Goal: Transaction & Acquisition: Purchase product/service

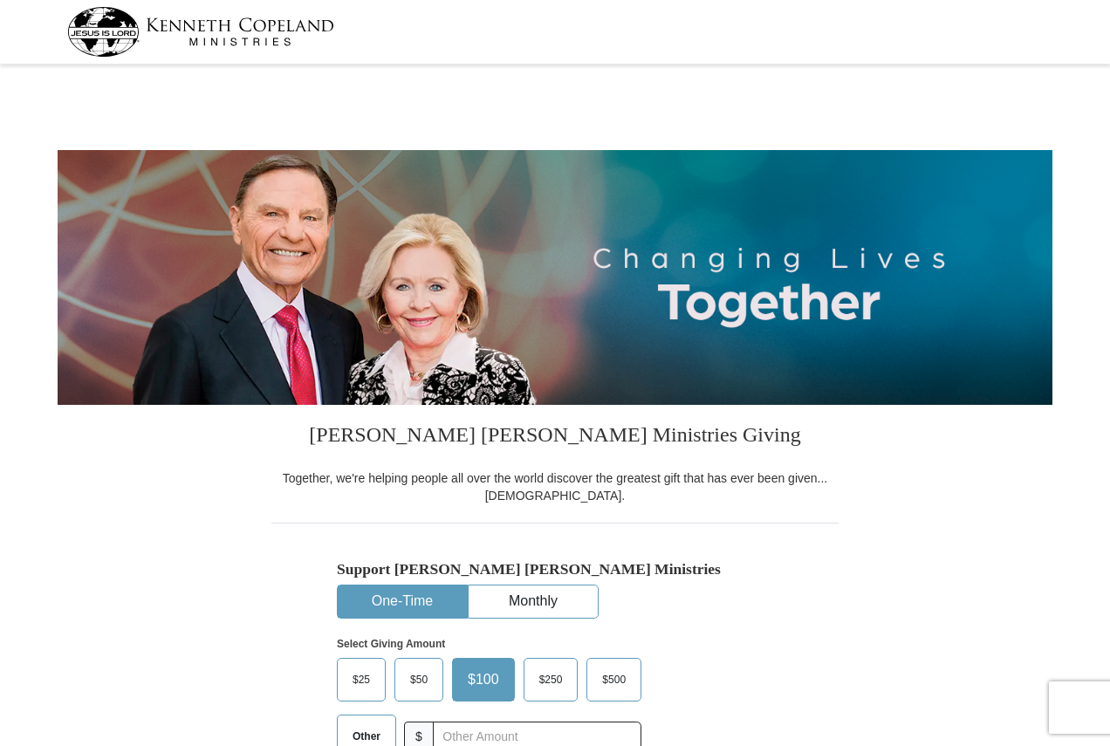
select select "PA"
click at [519, 606] on button "Monthly" at bounding box center [533, 602] width 129 height 32
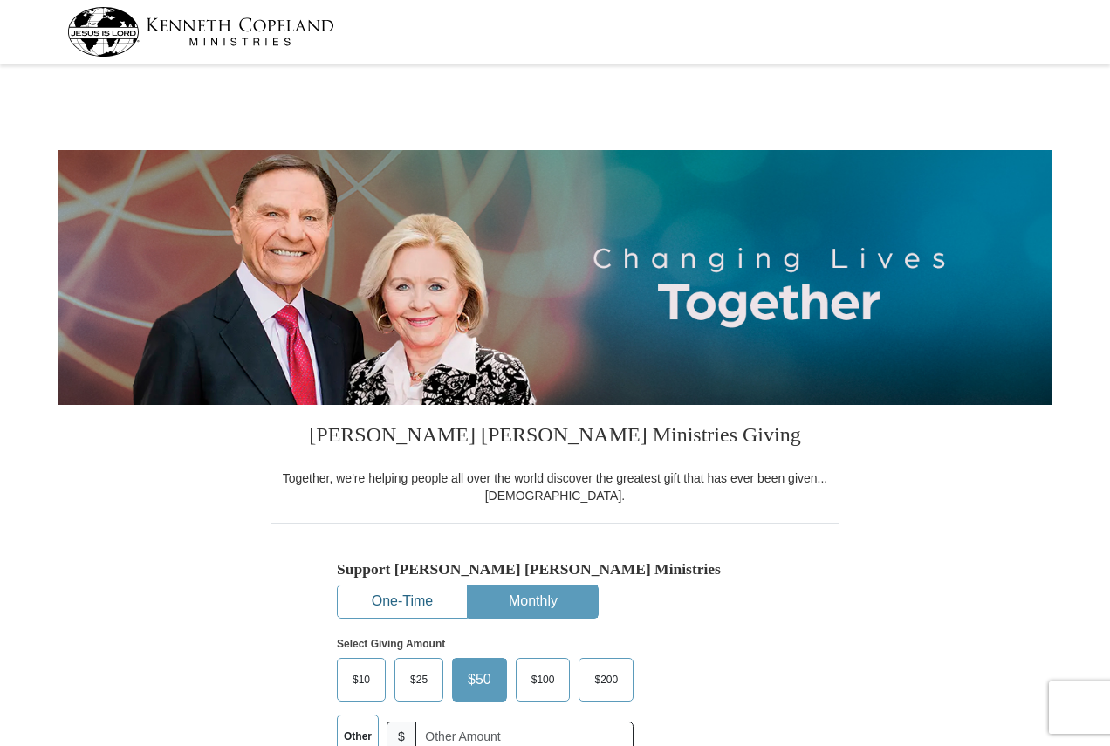
click at [419, 608] on button "One-Time" at bounding box center [402, 602] width 129 height 32
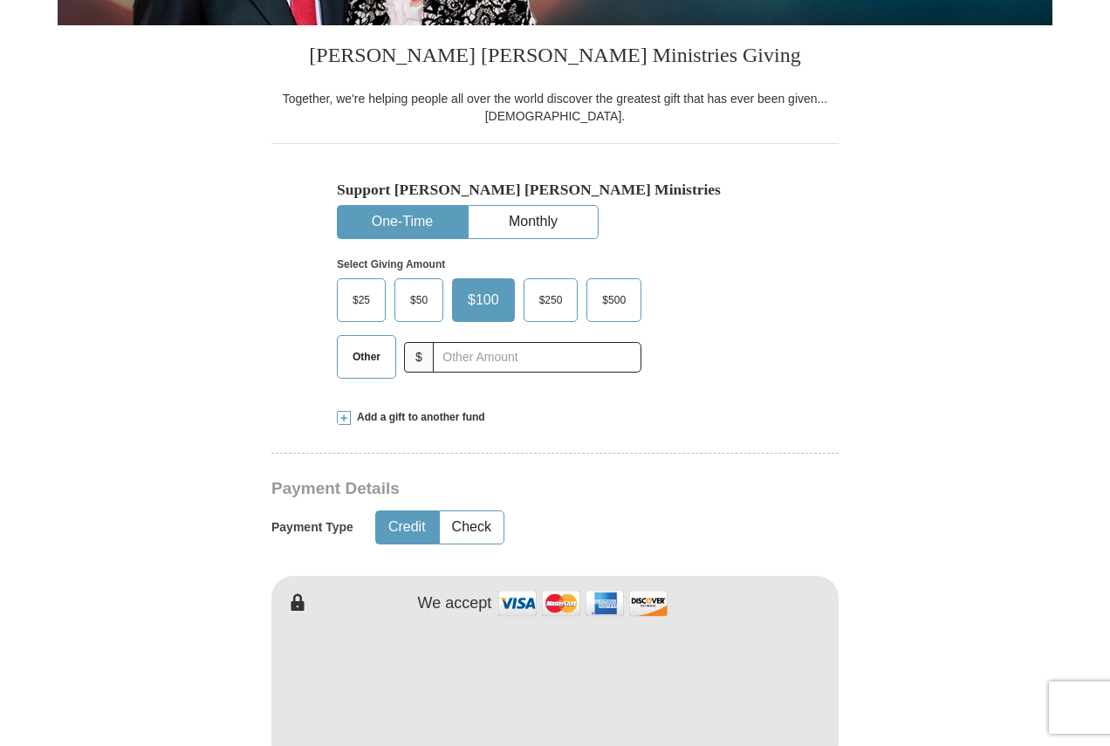
scroll to position [436, 0]
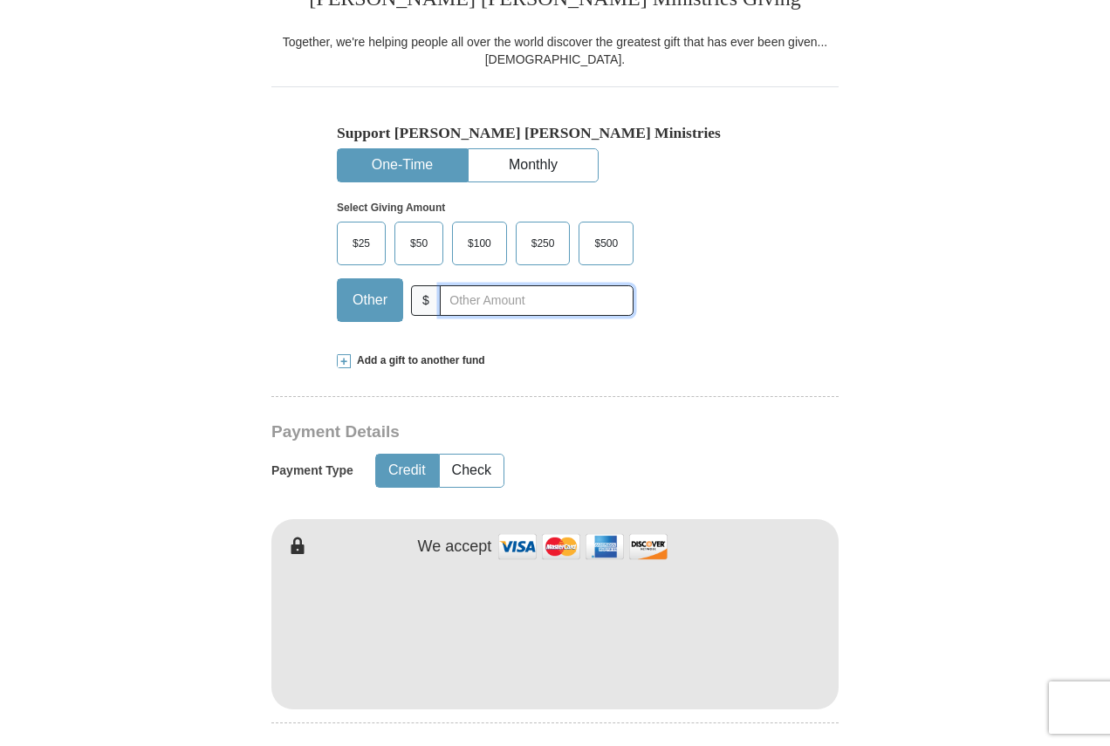
click at [504, 303] on input "text" at bounding box center [537, 300] width 194 height 31
type input "20"
click at [487, 481] on button "Check" at bounding box center [472, 471] width 64 height 32
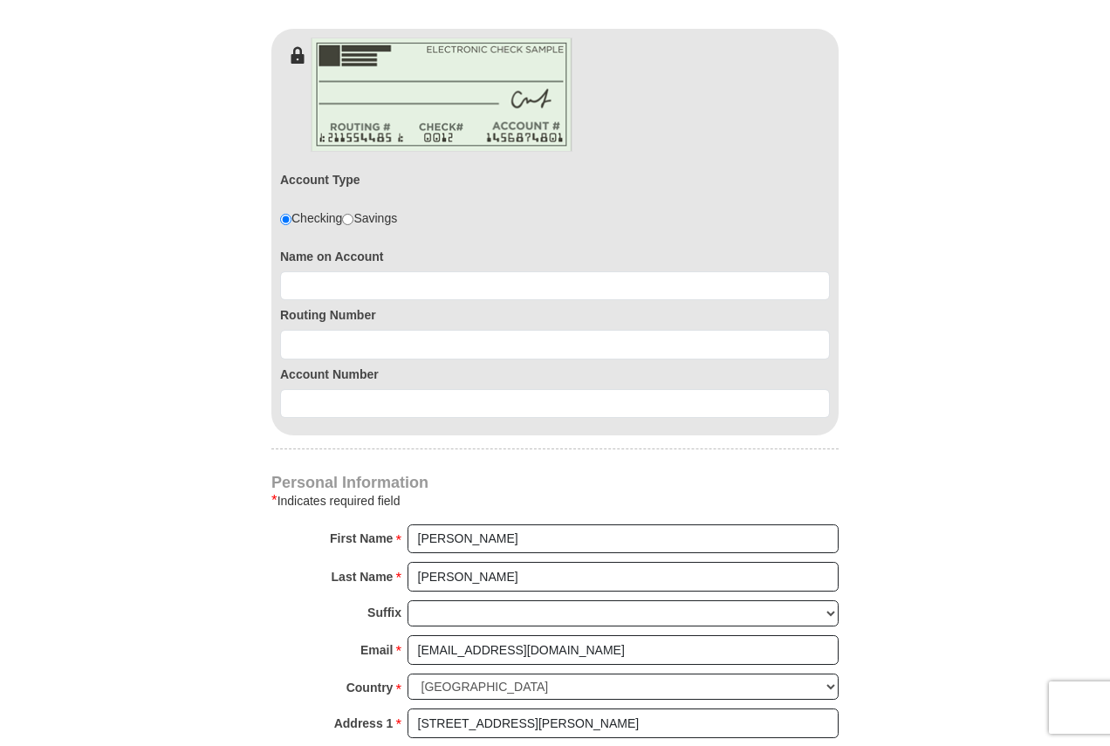
scroll to position [960, 0]
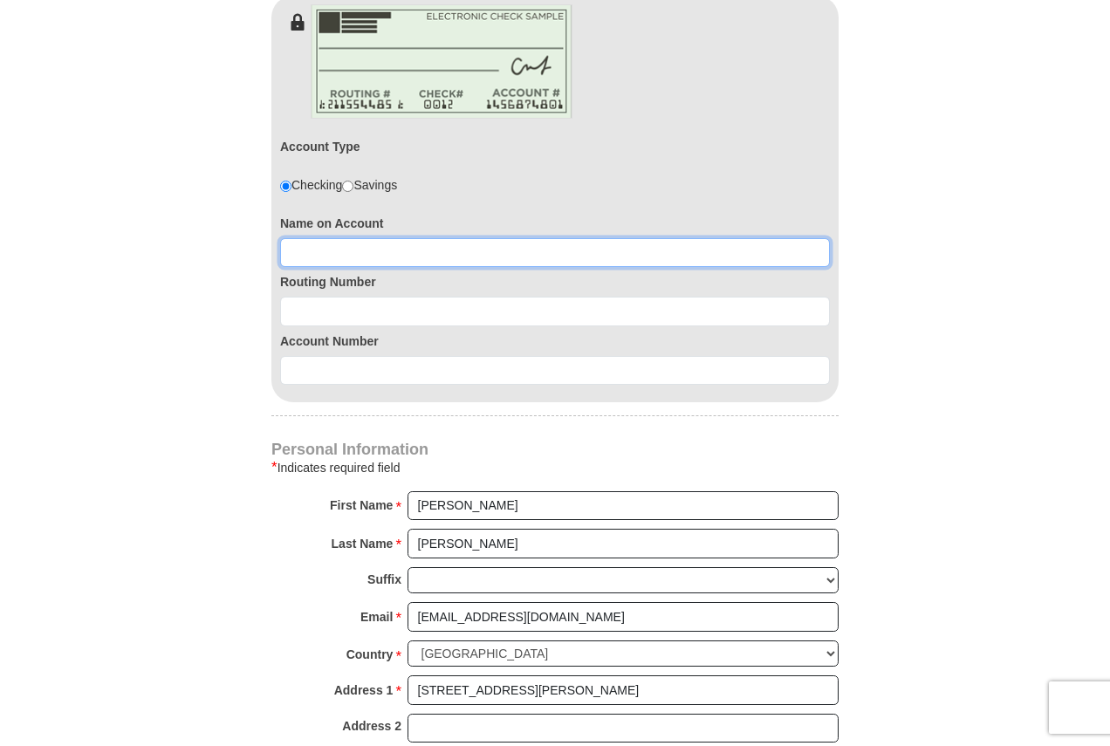
click at [421, 249] on input at bounding box center [555, 253] width 550 height 30
type input "[PERSON_NAME]"
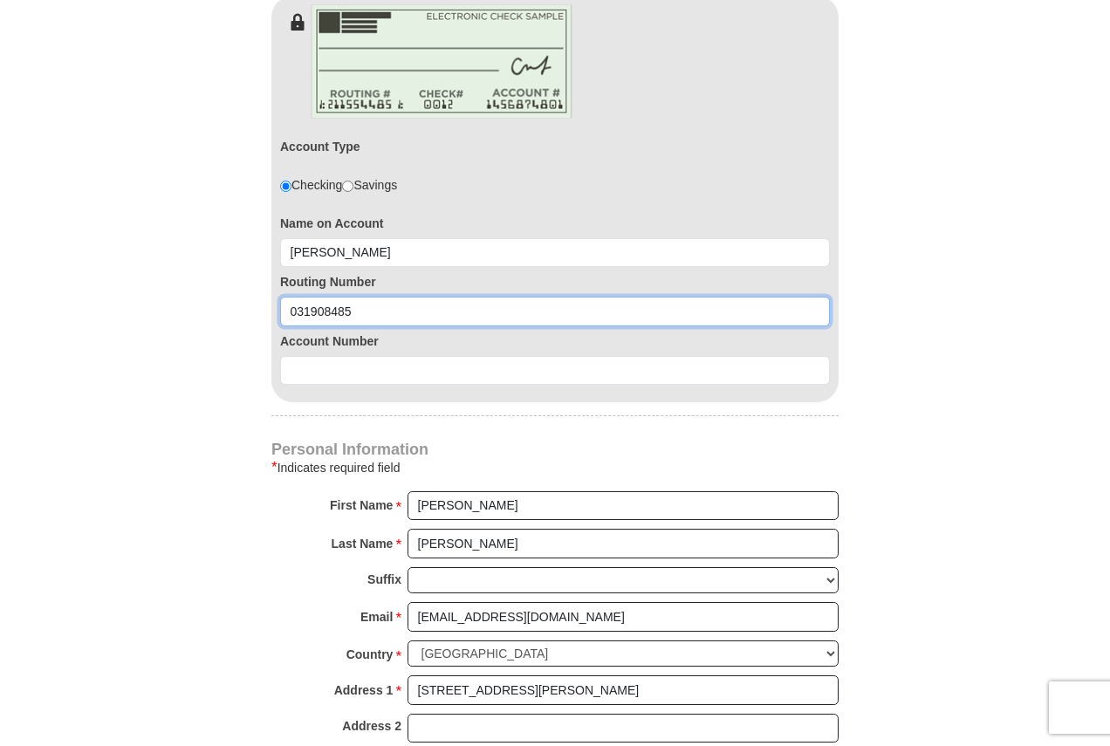
type input "031908485"
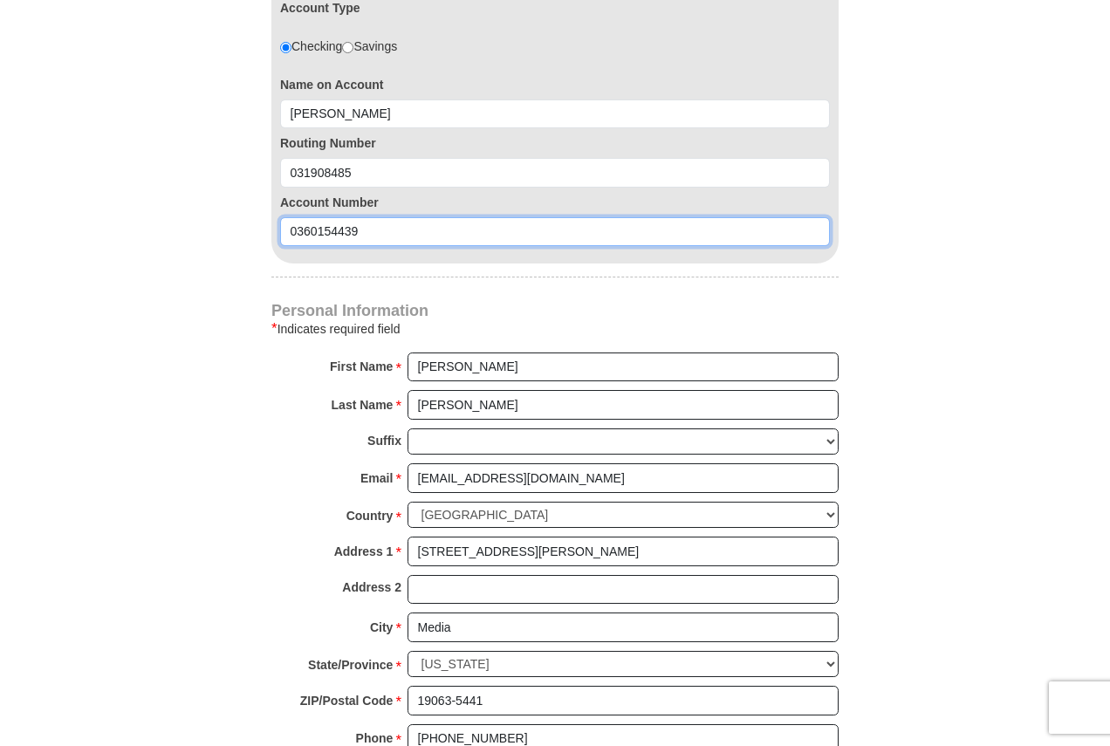
scroll to position [1397, 0]
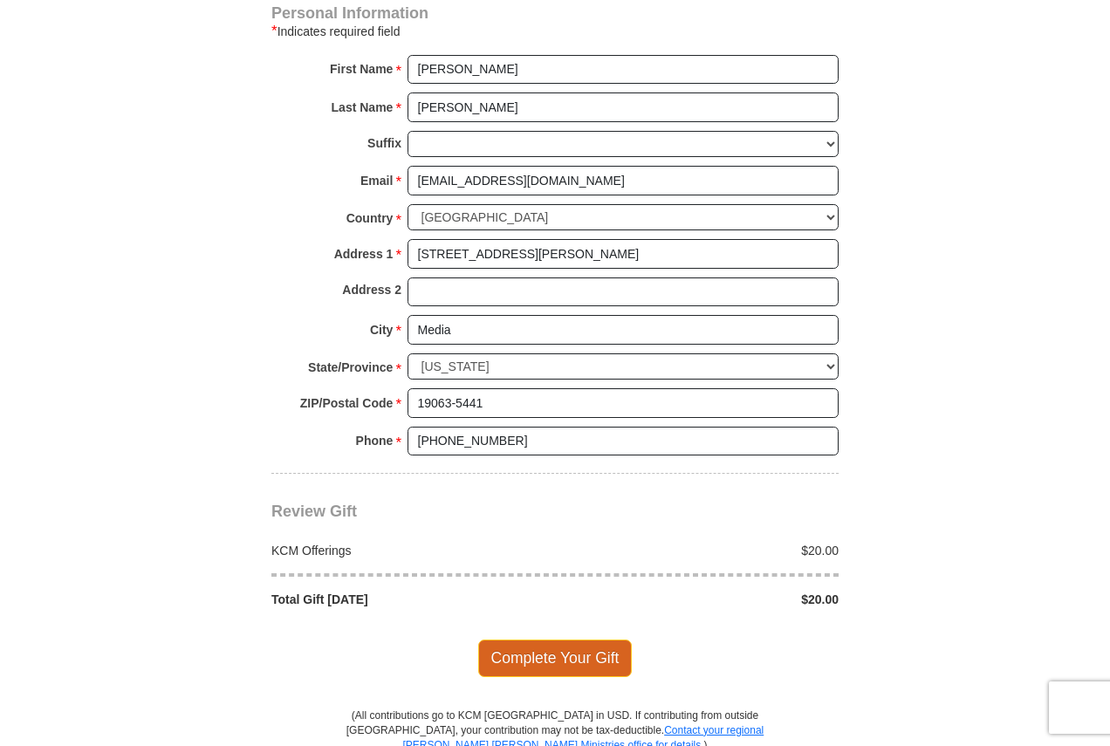
type input "0360154439"
click at [568, 656] on span "Complete Your Gift" at bounding box center [555, 658] width 154 height 37
